Goal: Find specific page/section: Find specific page/section

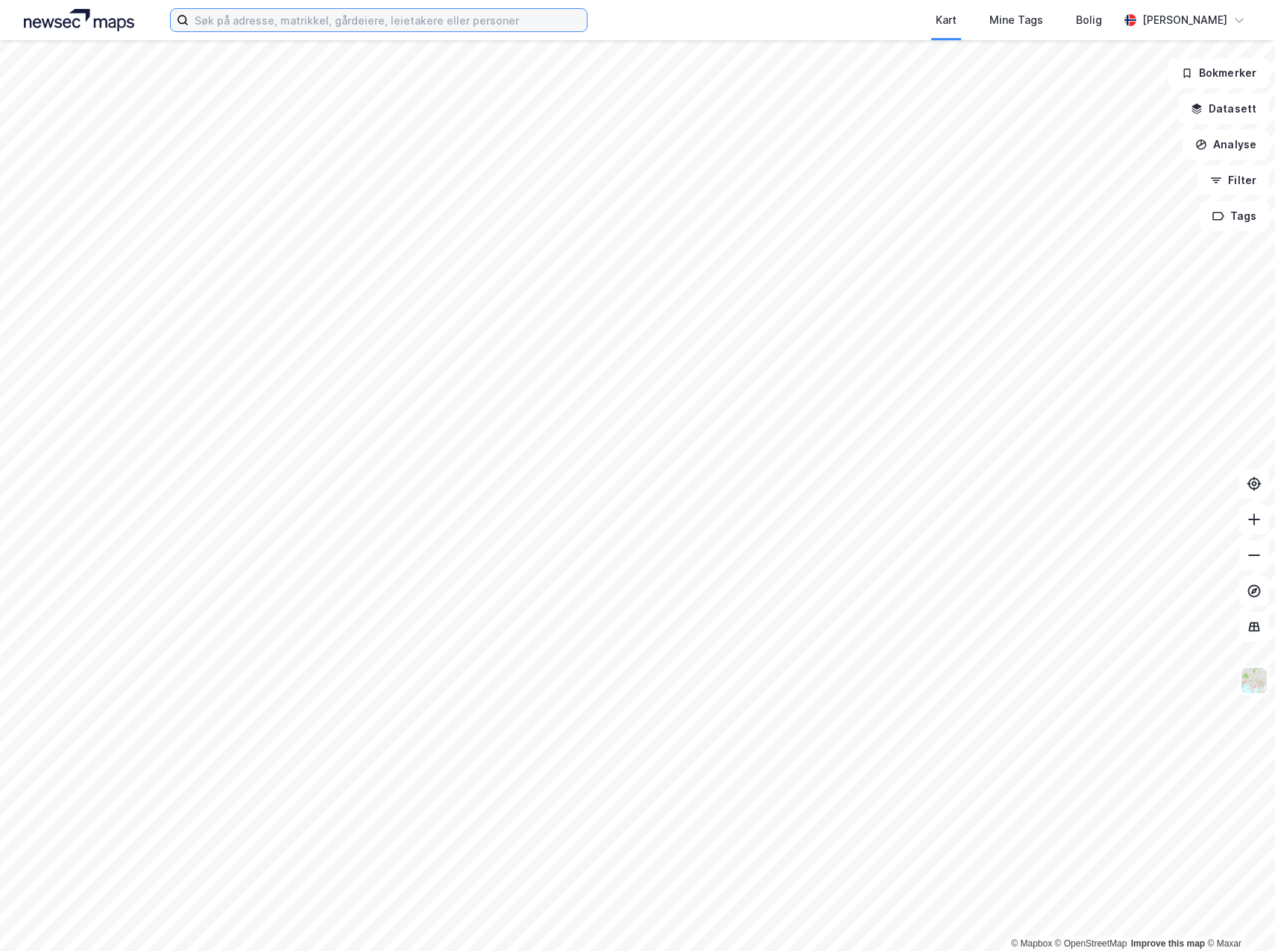
click at [405, 29] on input at bounding box center [388, 20] width 398 height 22
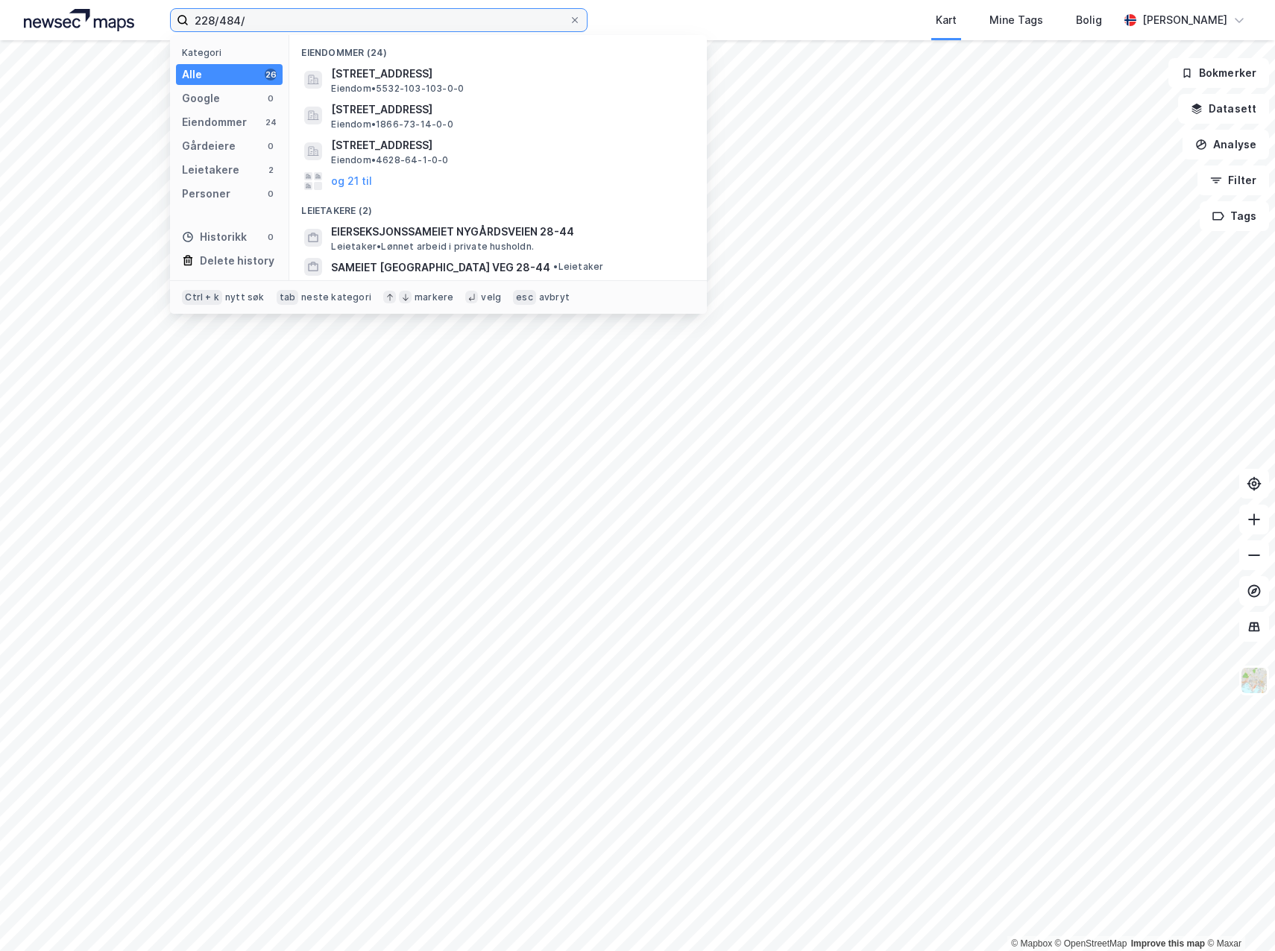
click at [198, 18] on input "228/484/" at bounding box center [379, 20] width 380 height 22
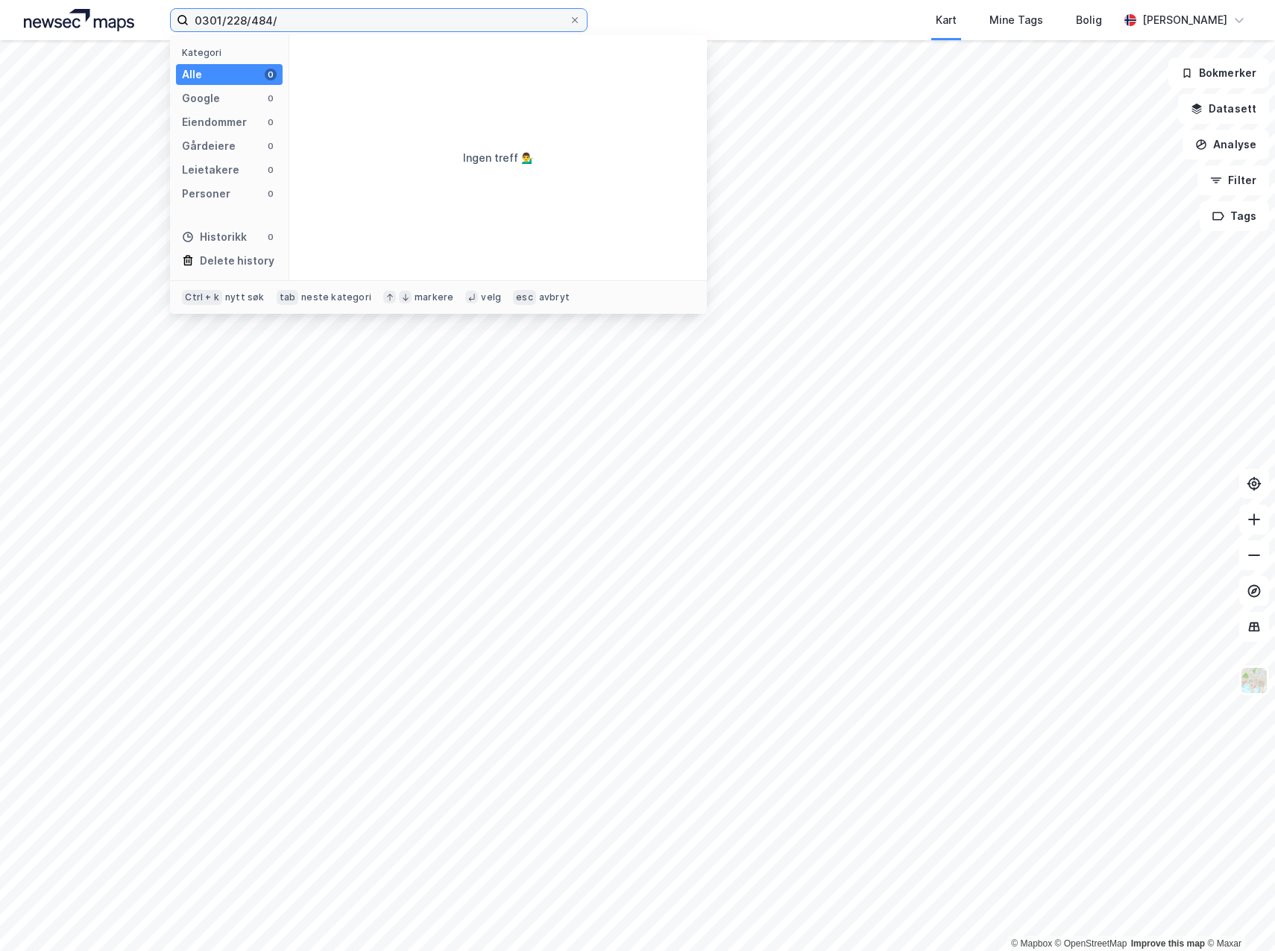
drag, startPoint x: 222, startPoint y: 21, endPoint x: 171, endPoint y: 20, distance: 50.7
click at [171, 21] on label "0301/228/484/" at bounding box center [378, 20] width 417 height 24
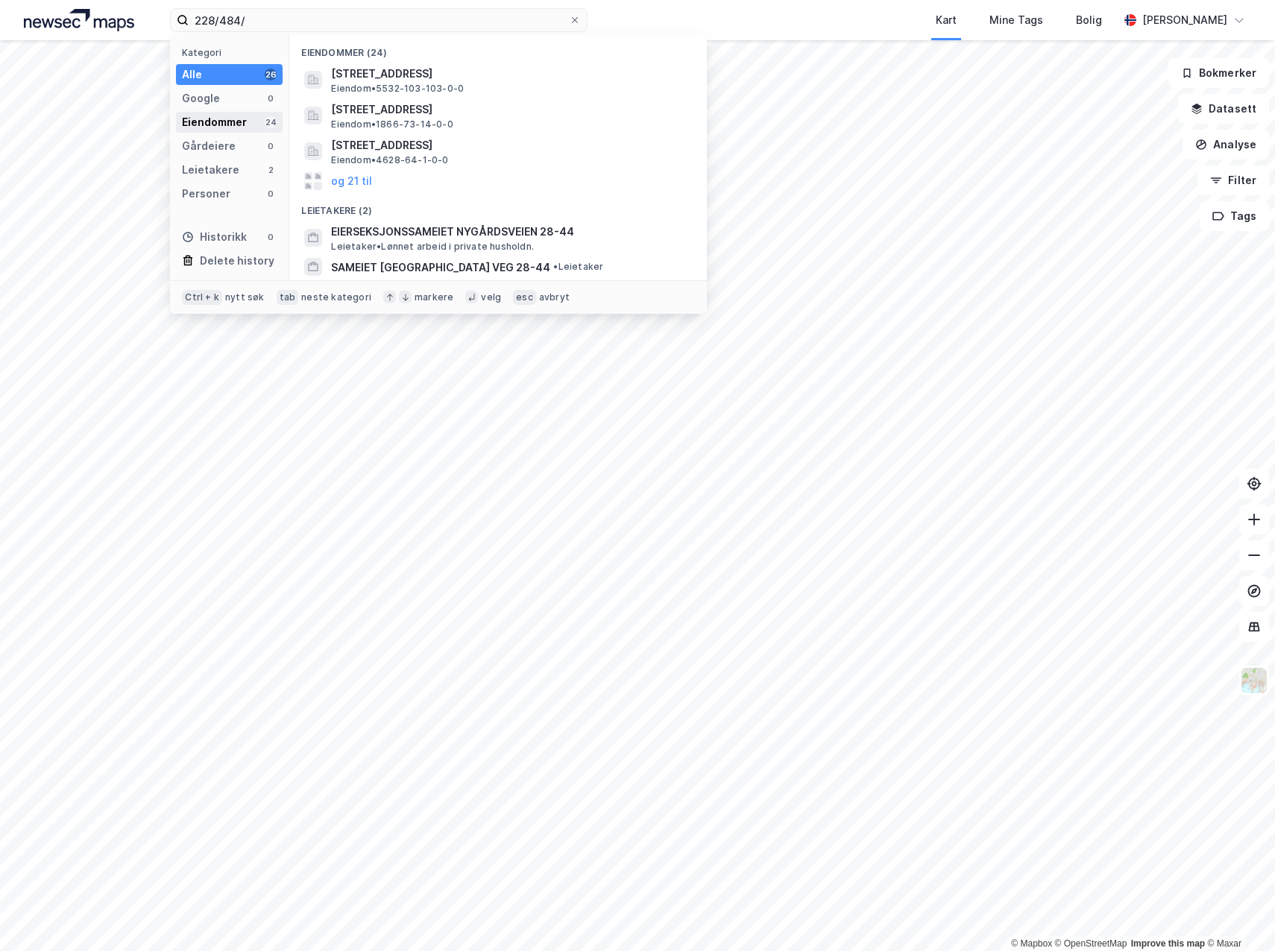
click at [234, 124] on div "Eiendommer" at bounding box center [214, 122] width 65 height 18
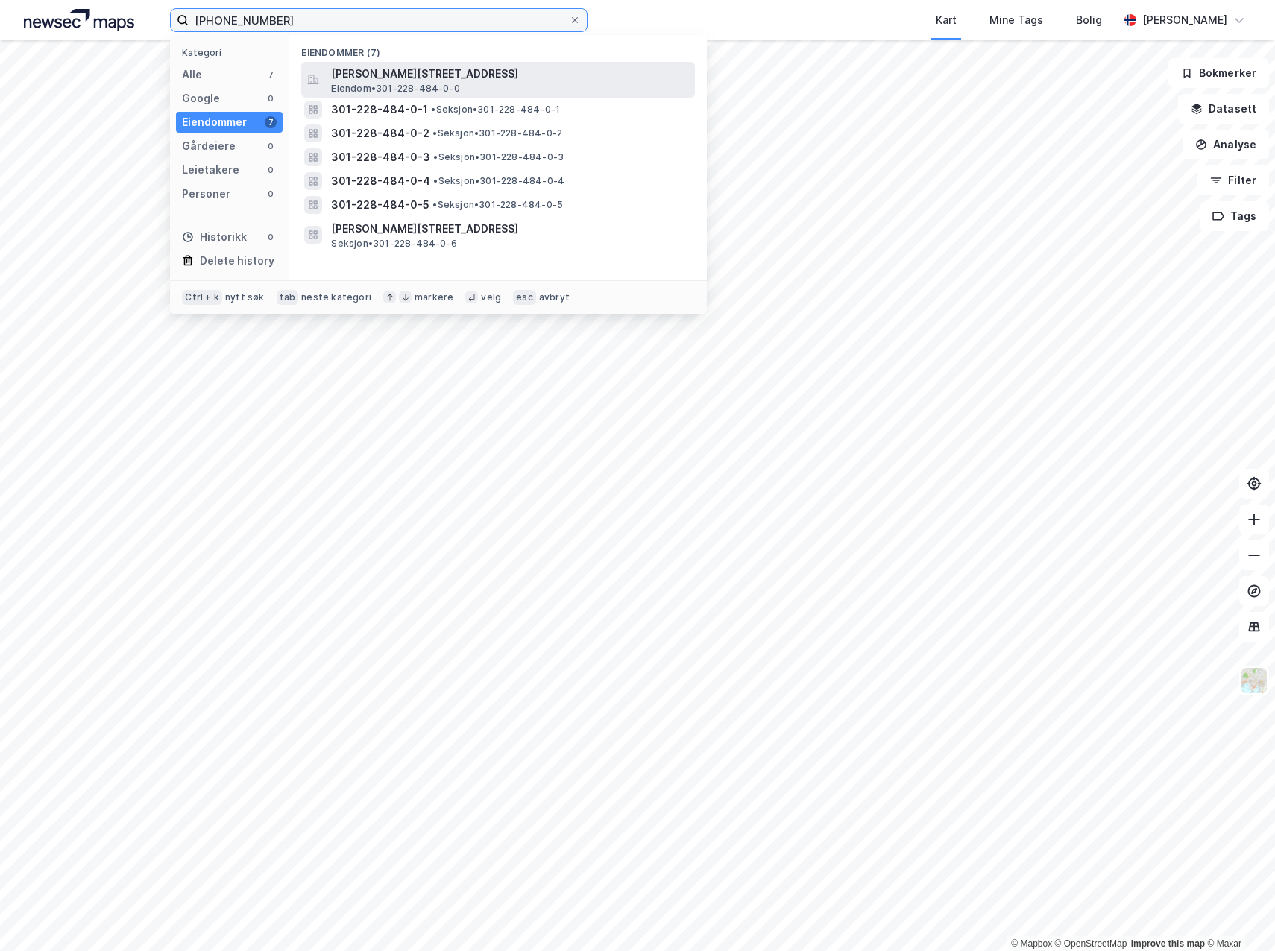
type input "[PHONE_NUMBER]"
click at [397, 83] on span "Eiendom • 301-228-484-0-0" at bounding box center [395, 89] width 129 height 12
